Goal: Find contact information: Find contact information

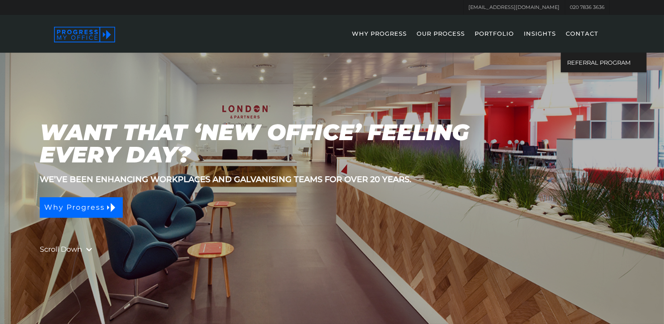
click at [588, 32] on link "CONTACT" at bounding box center [582, 40] width 42 height 26
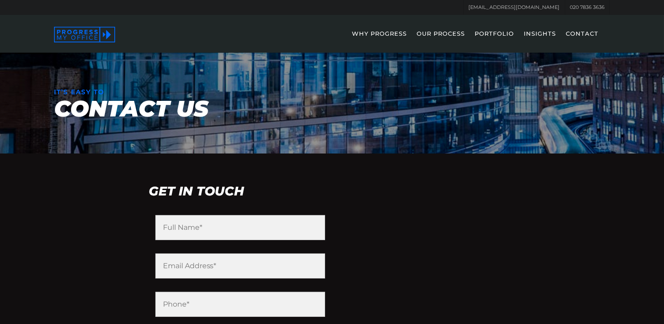
click at [488, 33] on link "PORTFOLIO" at bounding box center [494, 40] width 48 height 26
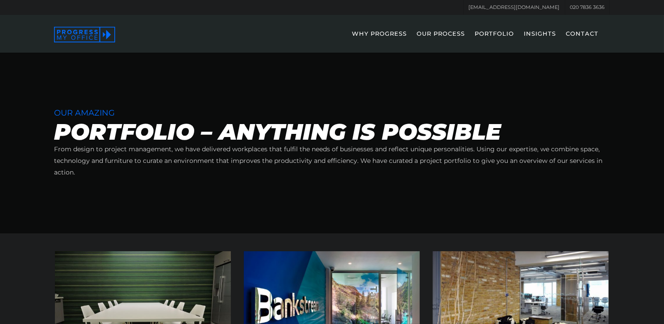
click at [577, 34] on link "CONTACT" at bounding box center [582, 40] width 42 height 26
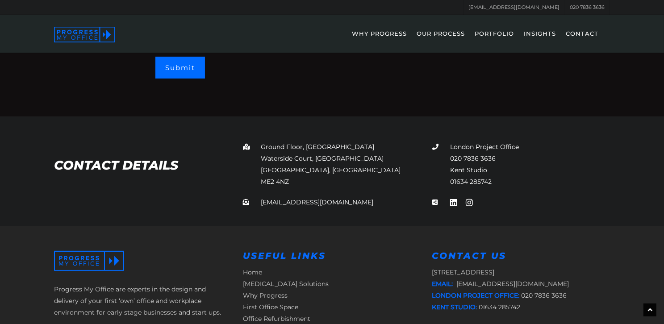
scroll to position [415, 0]
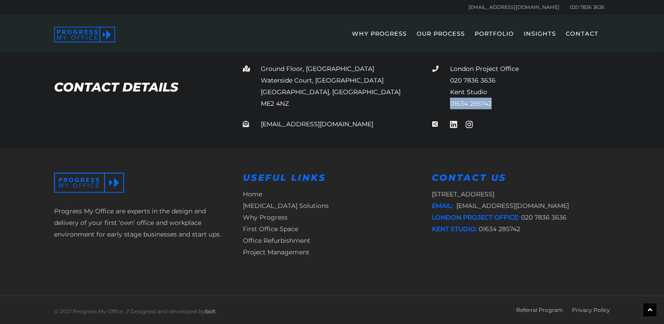
drag, startPoint x: 495, startPoint y: 100, endPoint x: 449, endPoint y: 104, distance: 46.1
click at [449, 104] on p "London Project Office 020 7836 [GEOGRAPHIC_DATA] 01634 285742" at bounding box center [520, 86] width 177 height 46
copy link "01634 285742"
click at [82, 36] on icon at bounding box center [83, 38] width 3 height 4
